Goal: Information Seeking & Learning: Check status

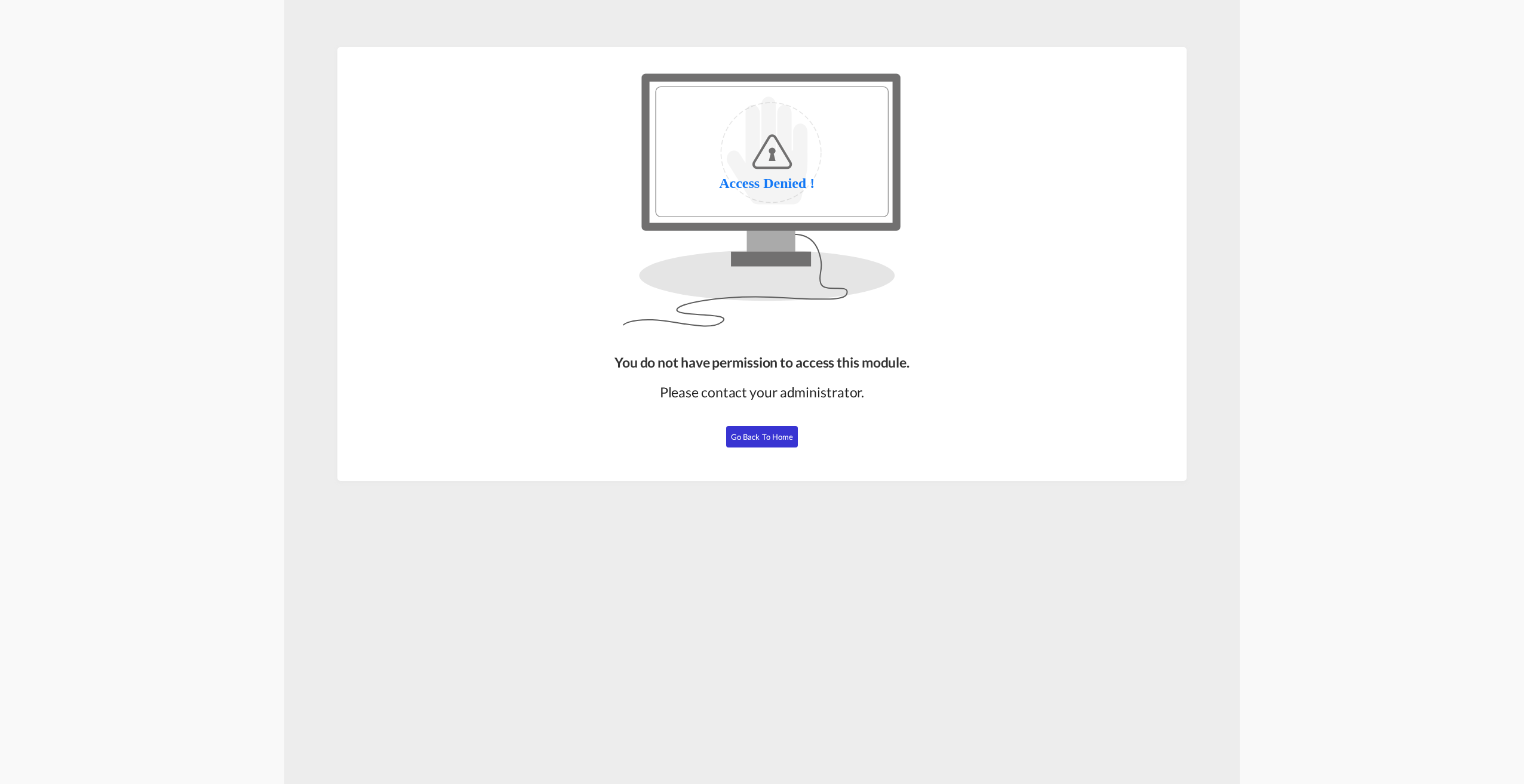
click at [770, 442] on button "Go Back to Home" at bounding box center [762, 437] width 71 height 22
